Goal: Obtain resource: Download file/media

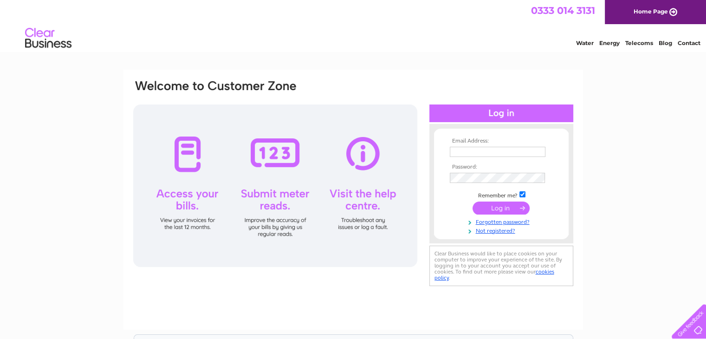
type input "[EMAIL_ADDRESS][DOMAIN_NAME]"
click at [514, 213] on input "submit" at bounding box center [501, 207] width 57 height 13
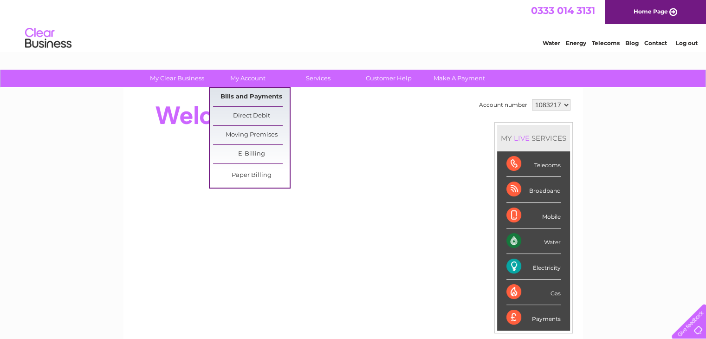
click at [246, 100] on link "Bills and Payments" at bounding box center [251, 97] width 77 height 19
click at [246, 96] on link "Bills and Payments" at bounding box center [251, 97] width 77 height 19
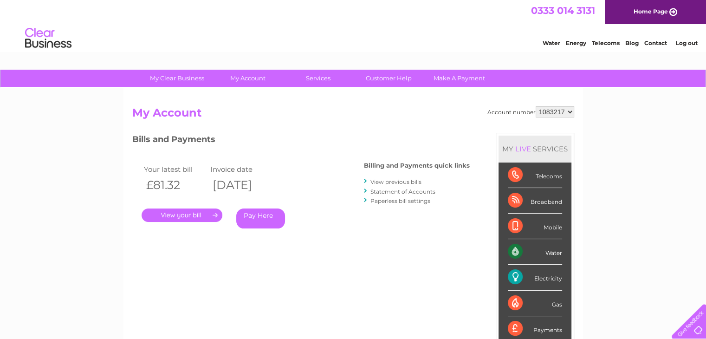
click at [570, 108] on select "1083217 1094810" at bounding box center [555, 111] width 39 height 11
select select "1094810"
click at [536, 106] on select "1083217 1094810" at bounding box center [555, 111] width 39 height 11
click at [178, 212] on link "." at bounding box center [182, 214] width 81 height 13
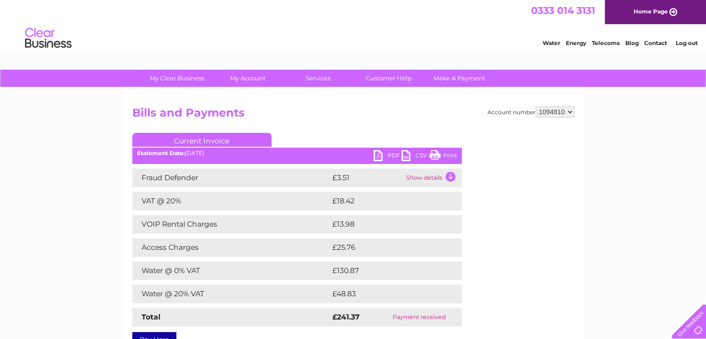
click at [378, 158] on link "PDF" at bounding box center [388, 156] width 28 height 13
click at [527, 260] on div "Account number 1083217 1094810 Bills and Payments Current Invoice PDF CSV Print" at bounding box center [353, 224] width 442 height 237
